Goal: Information Seeking & Learning: Learn about a topic

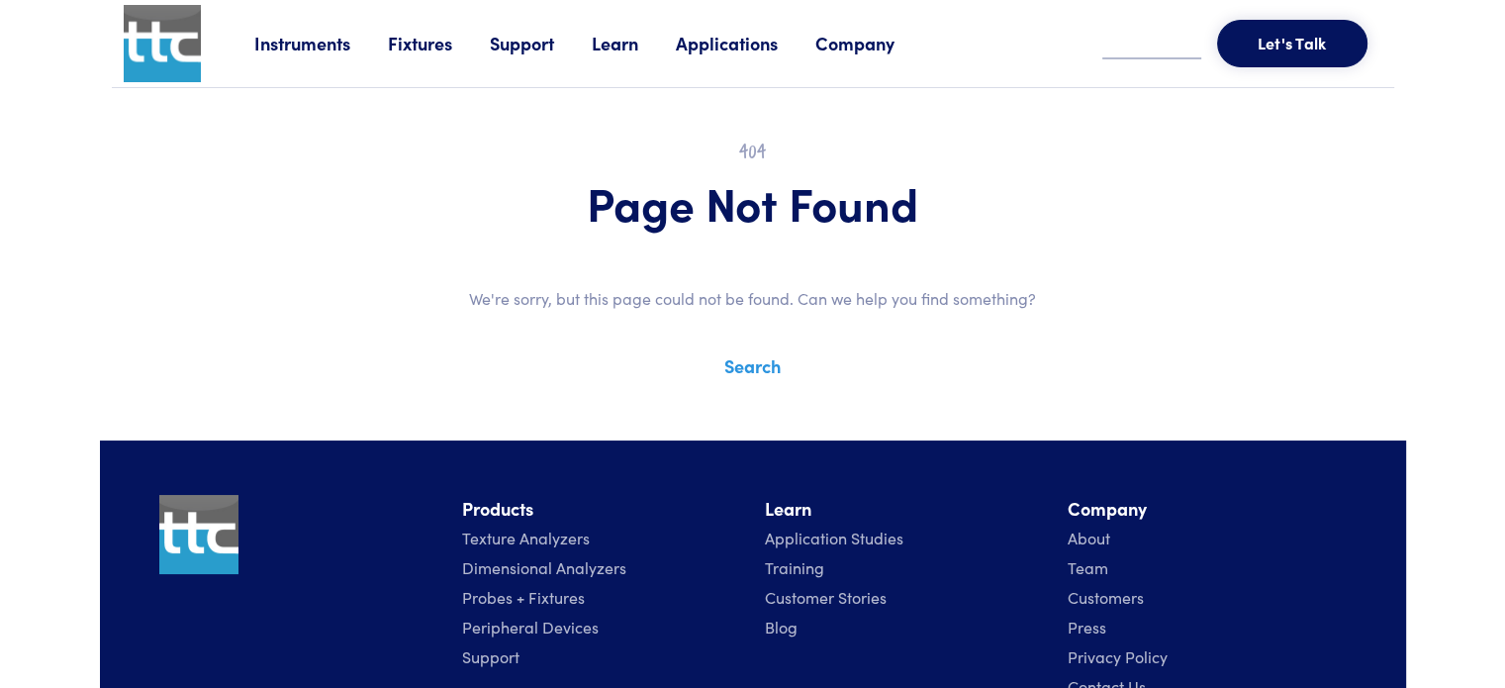
click at [528, 531] on link "Texture Analyzers" at bounding box center [526, 537] width 128 height 22
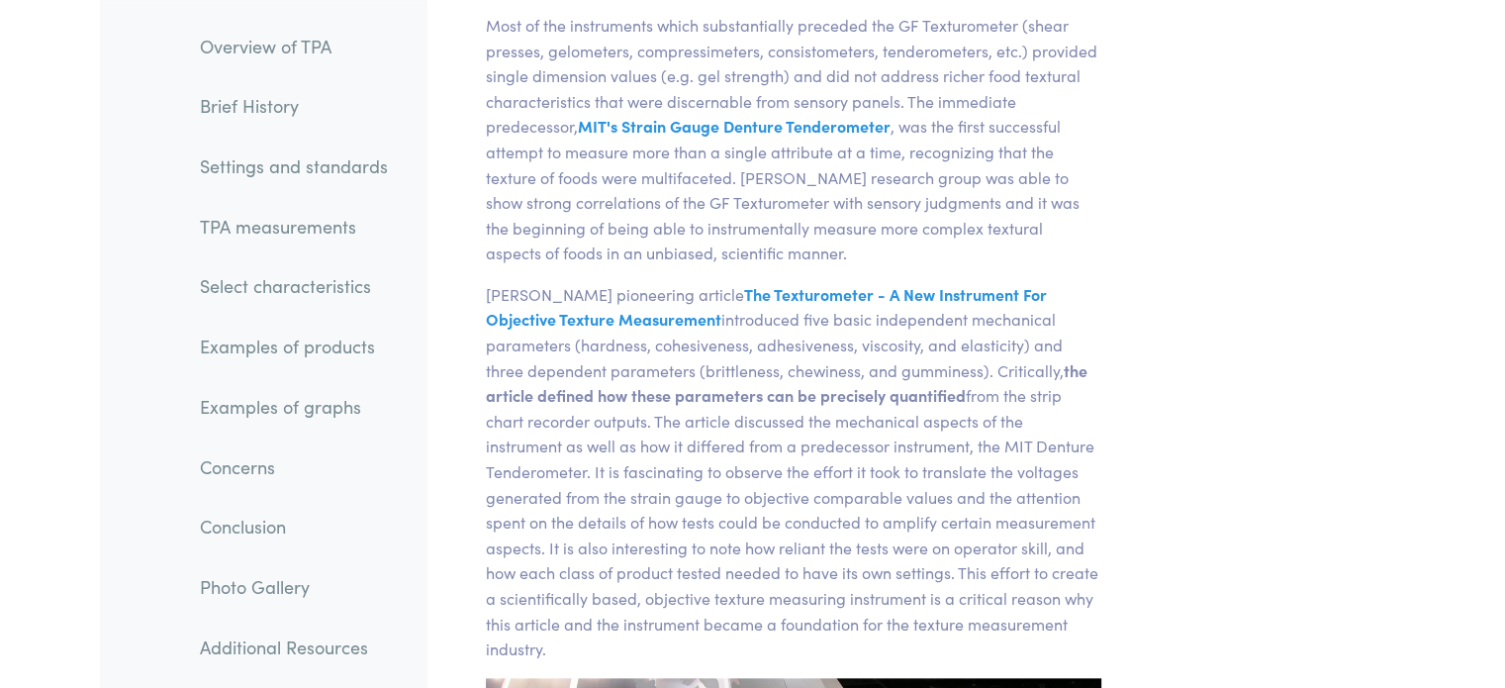
scroll to position [1872, 0]
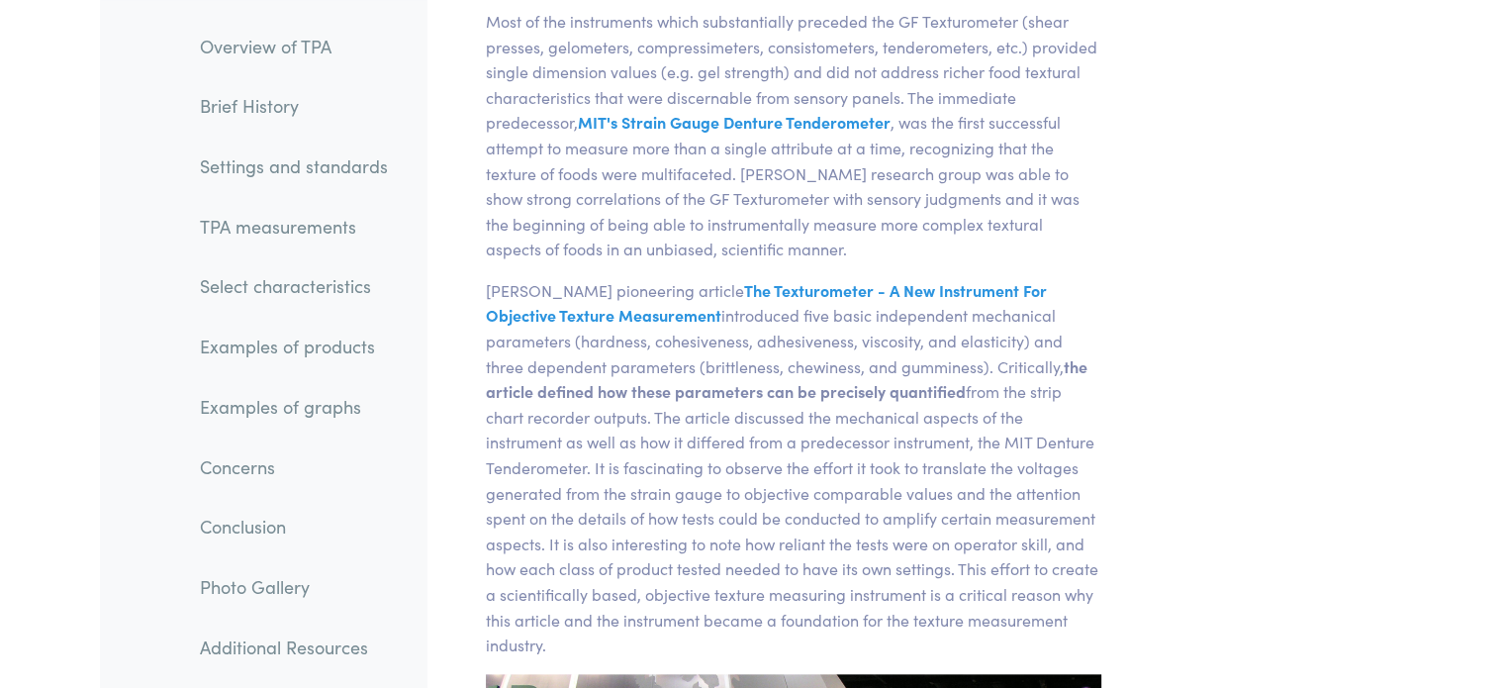
click at [275, 409] on link "Examples of graphs" at bounding box center [294, 407] width 220 height 46
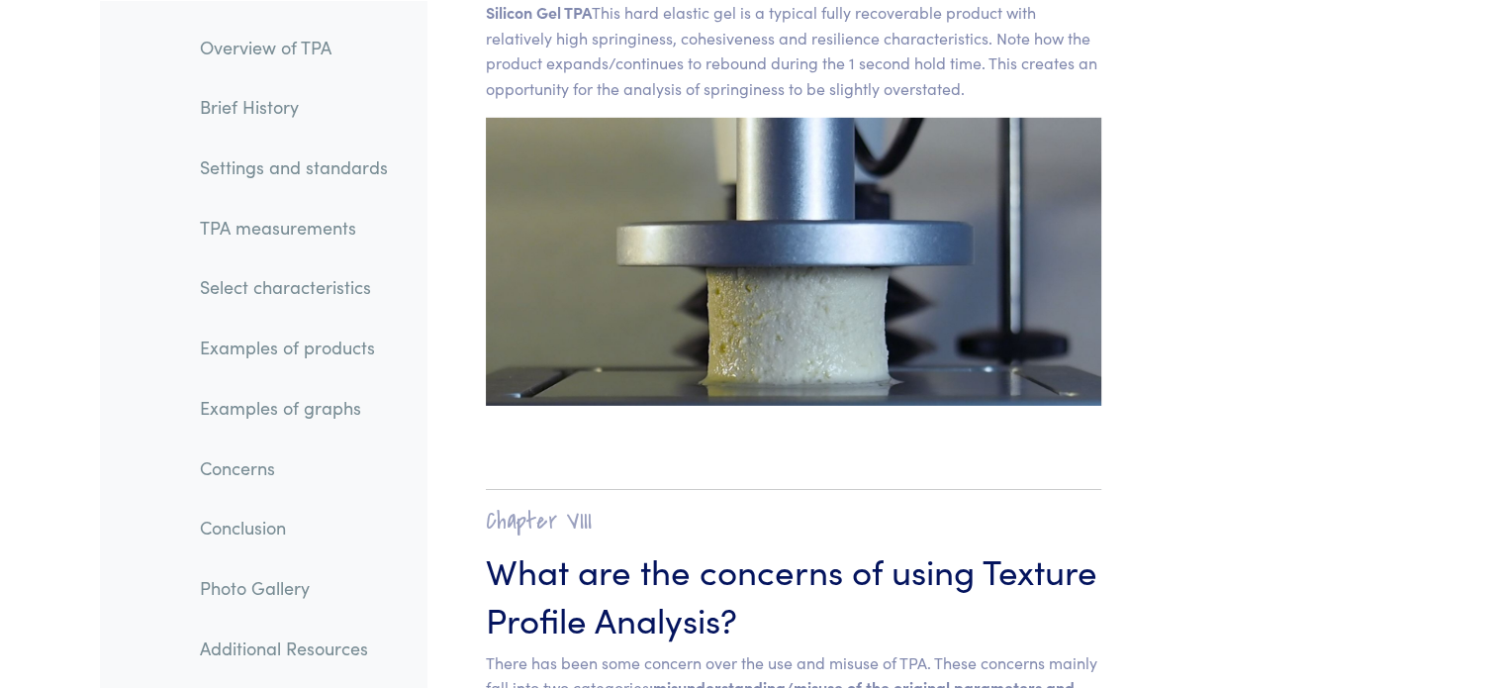
scroll to position [28778, 0]
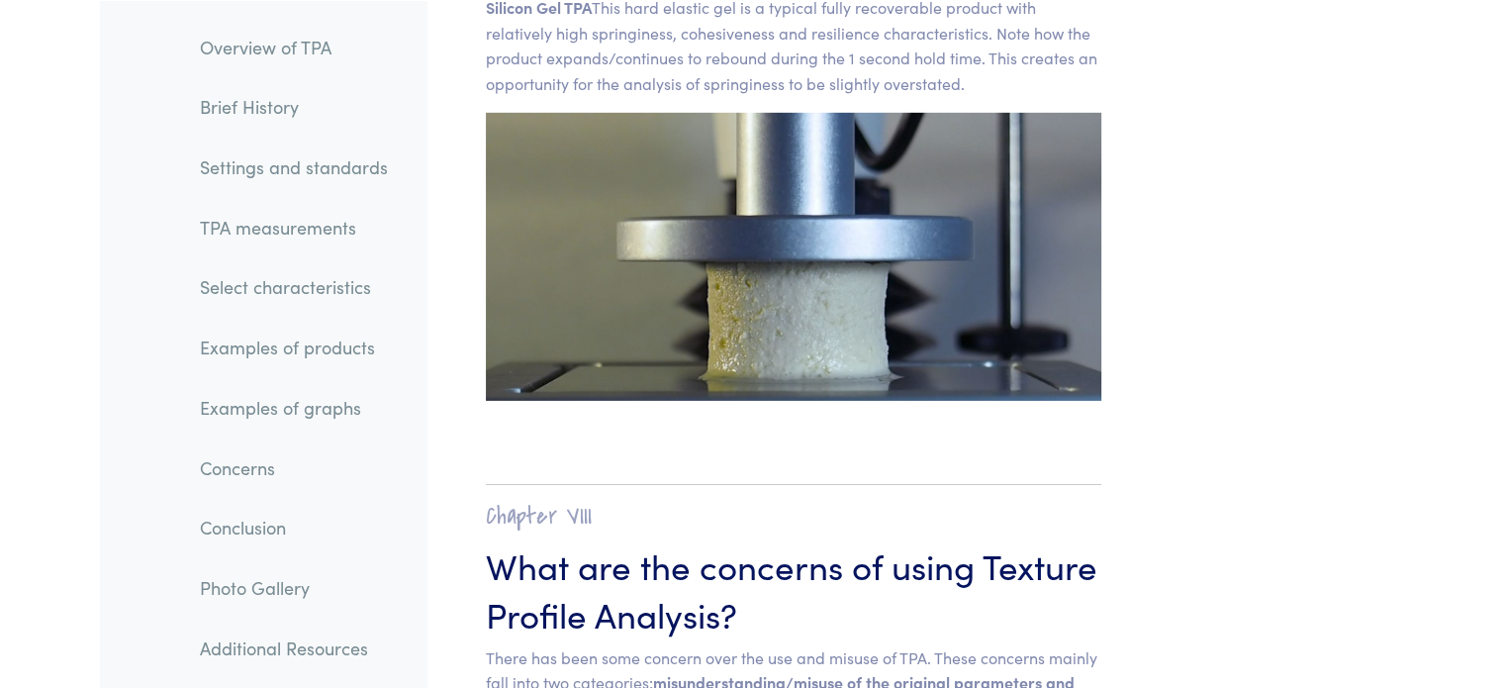
click at [230, 529] on link "Conclusion" at bounding box center [294, 528] width 220 height 46
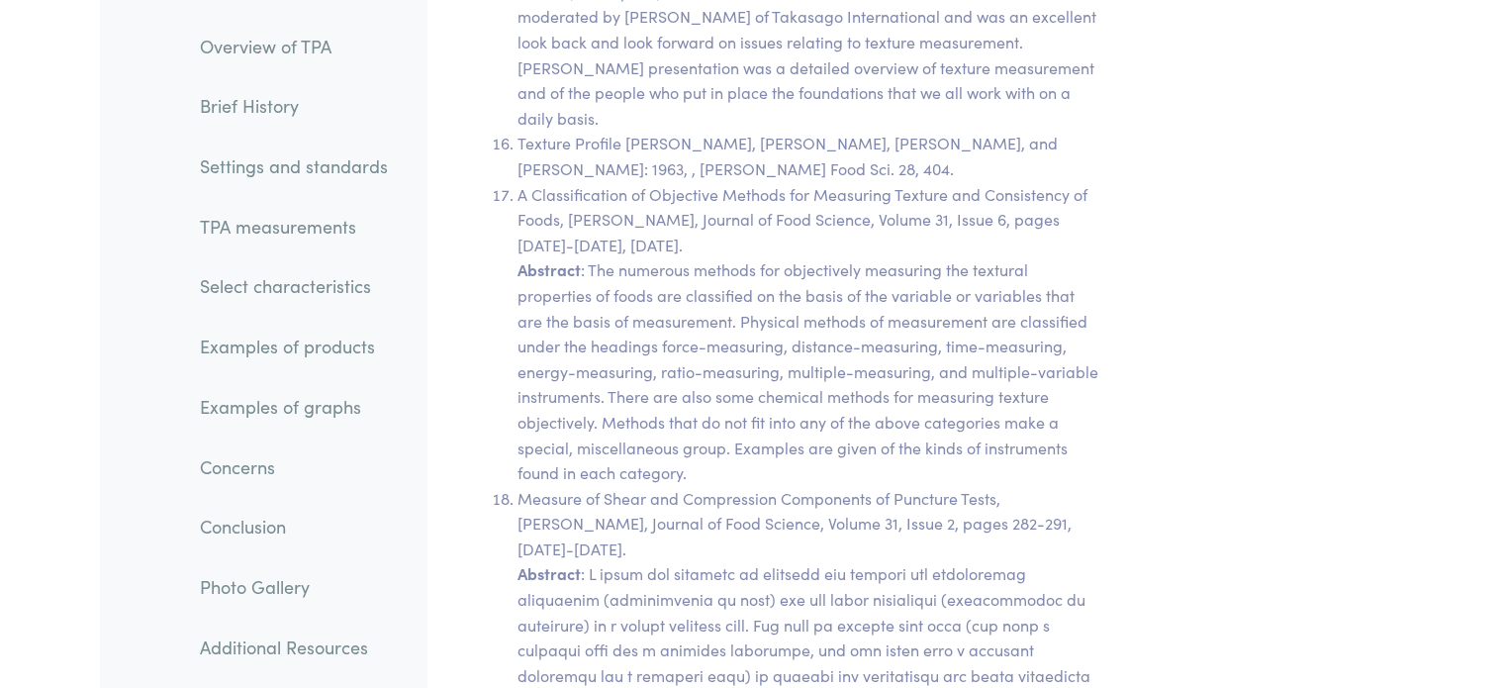
scroll to position [37867, 0]
